Goal: Book appointment/travel/reservation

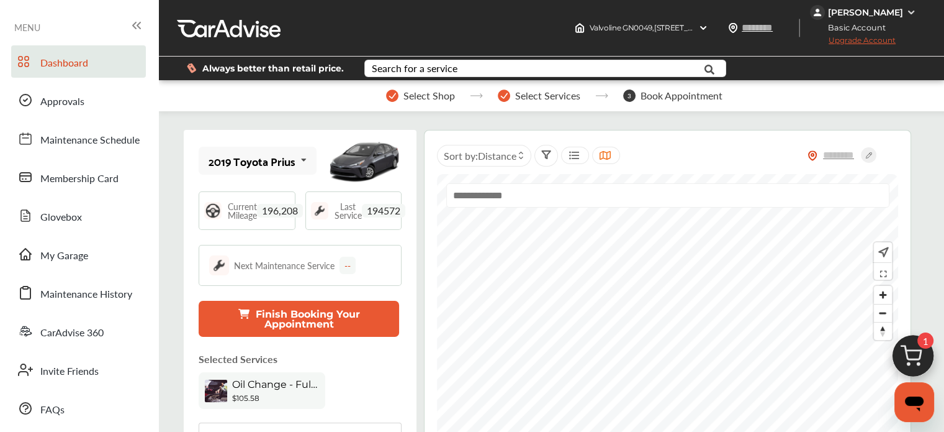
click at [921, 349] on img at bounding box center [914, 359] width 60 height 60
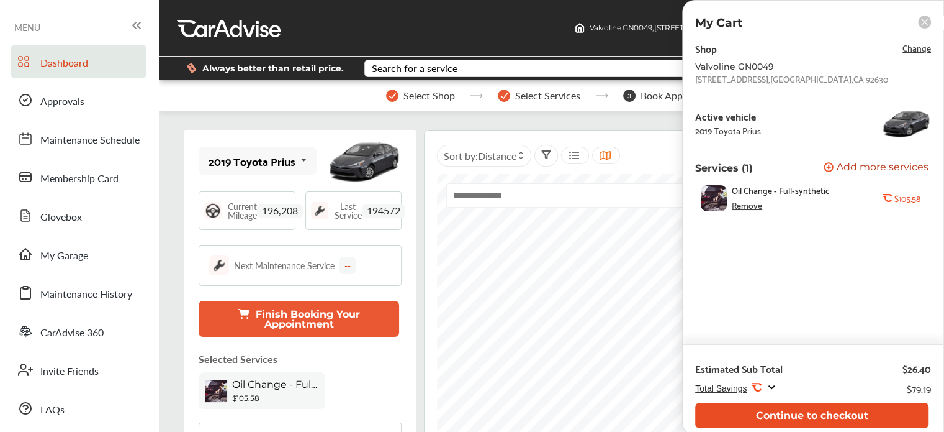
click at [787, 415] on button "Continue to checkout" at bounding box center [811, 414] width 233 height 25
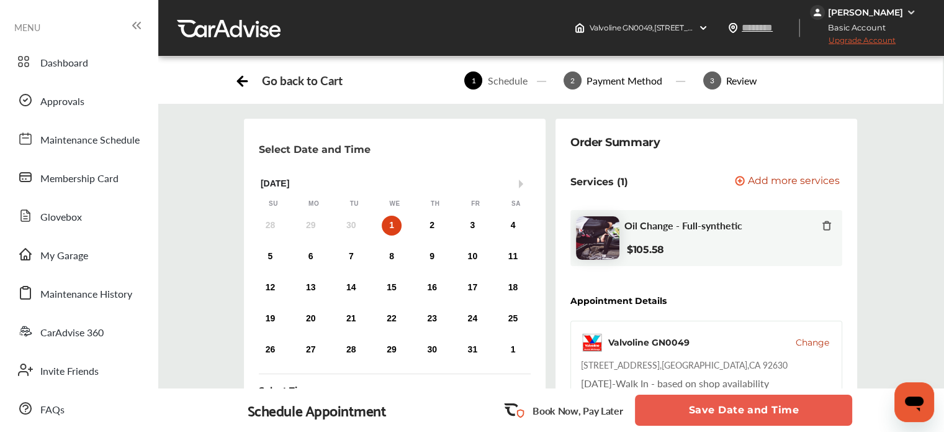
click at [718, 410] on button "Save Date and Time" at bounding box center [743, 409] width 217 height 31
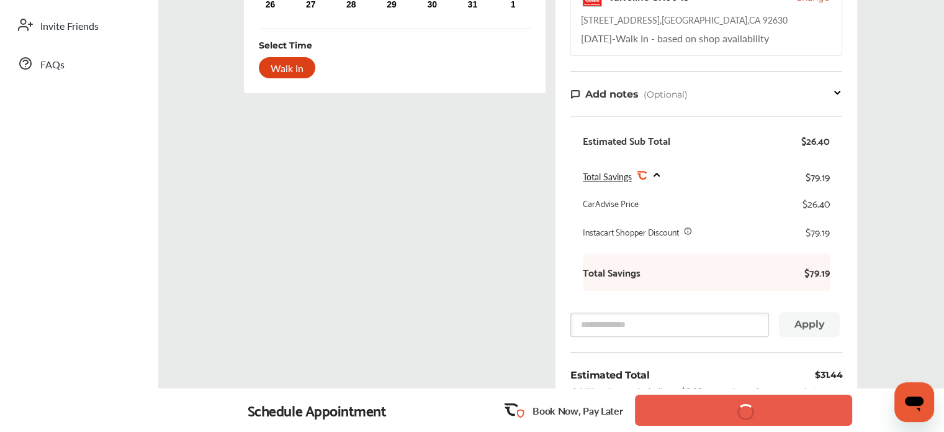
scroll to position [345, 0]
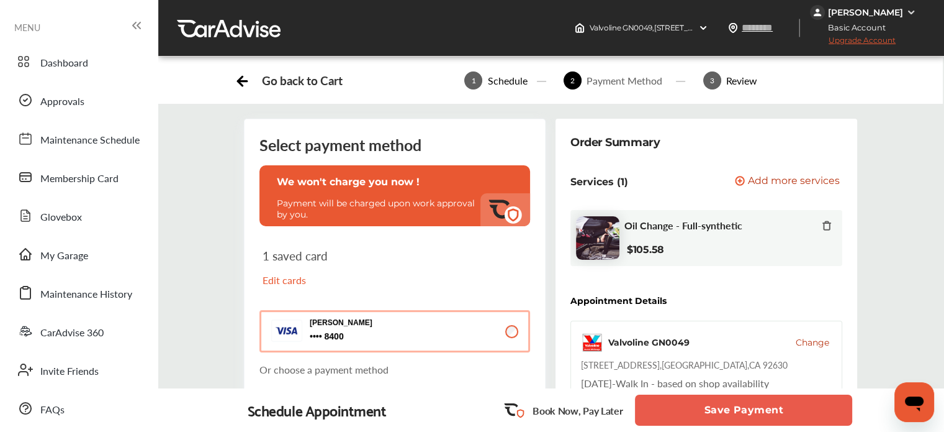
click at [694, 422] on button "Save Payment" at bounding box center [743, 409] width 217 height 31
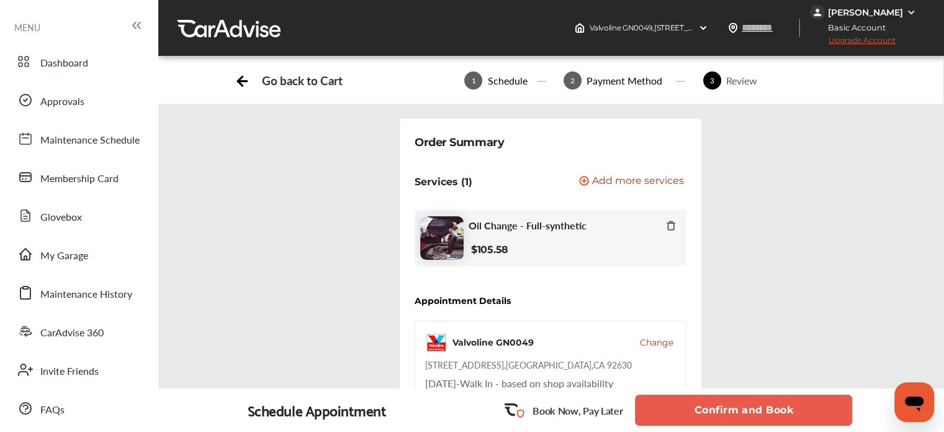
click at [699, 418] on button "Confirm and Book" at bounding box center [743, 409] width 217 height 31
